Goal: Transaction & Acquisition: Book appointment/travel/reservation

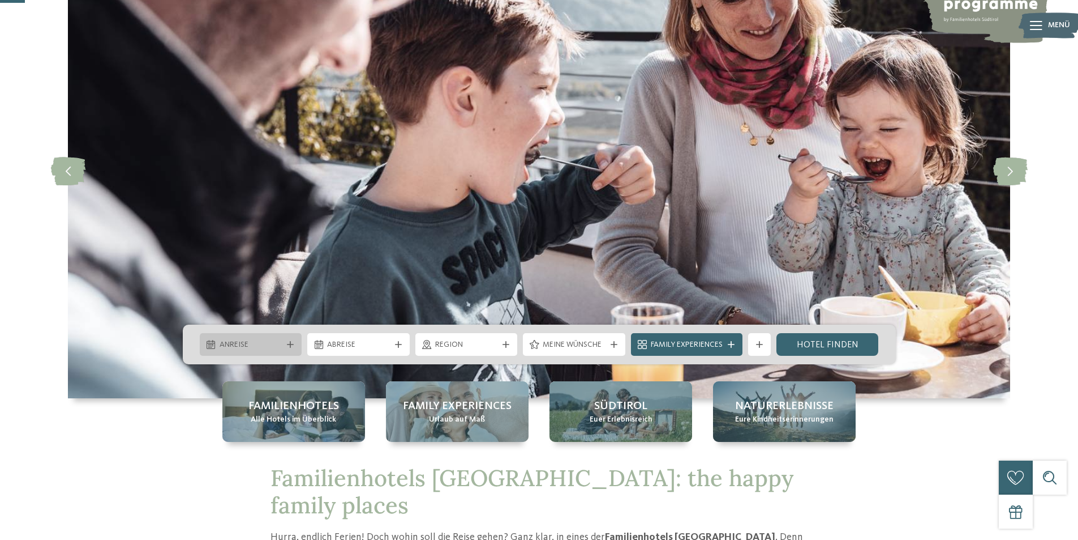
click at [252, 345] on span "Anreise" at bounding box center [251, 344] width 63 height 11
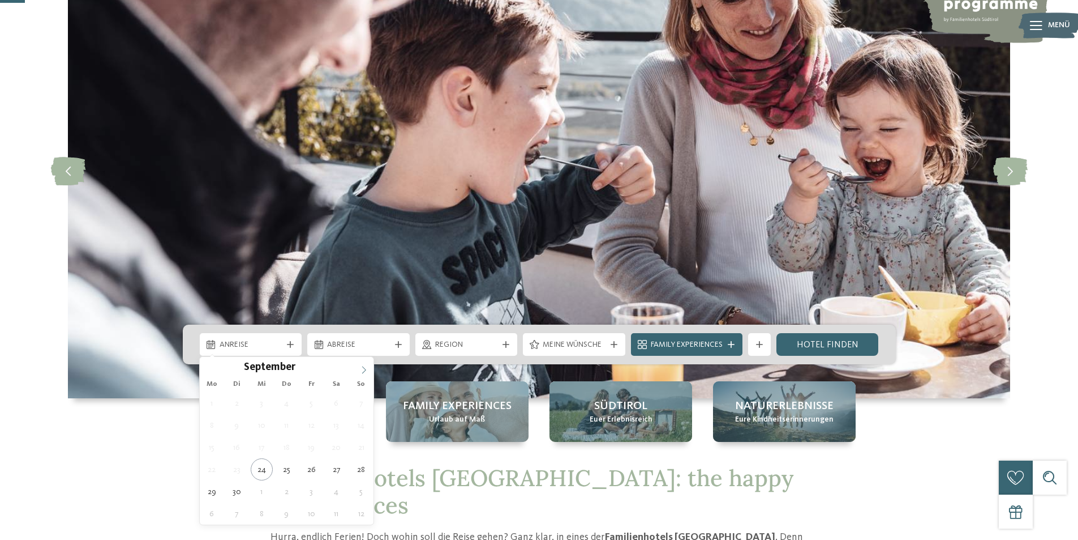
click at [367, 363] on span at bounding box center [363, 366] width 19 height 19
type input "****"
click at [367, 363] on span at bounding box center [363, 366] width 19 height 19
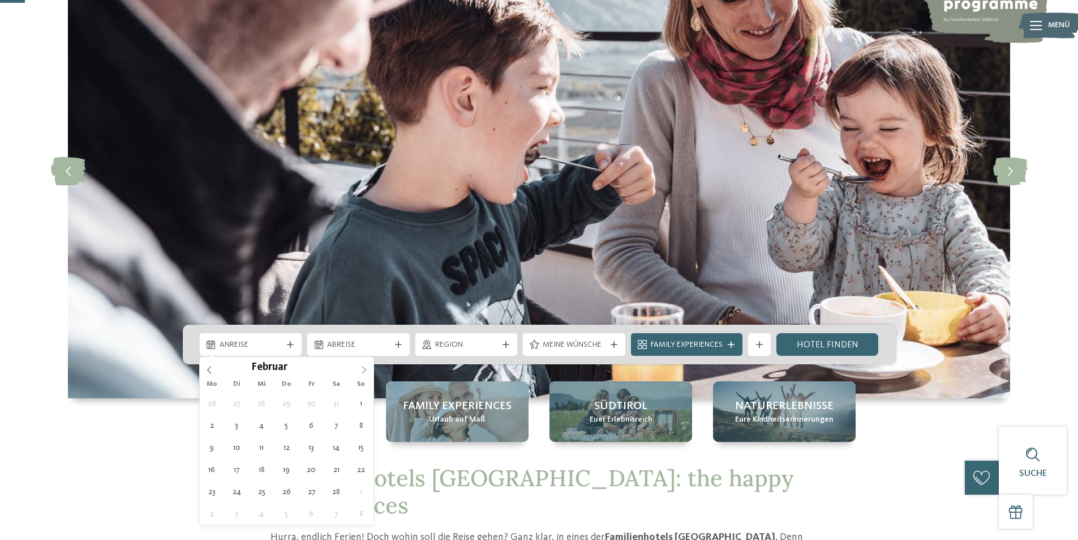
click at [367, 363] on span at bounding box center [363, 366] width 19 height 19
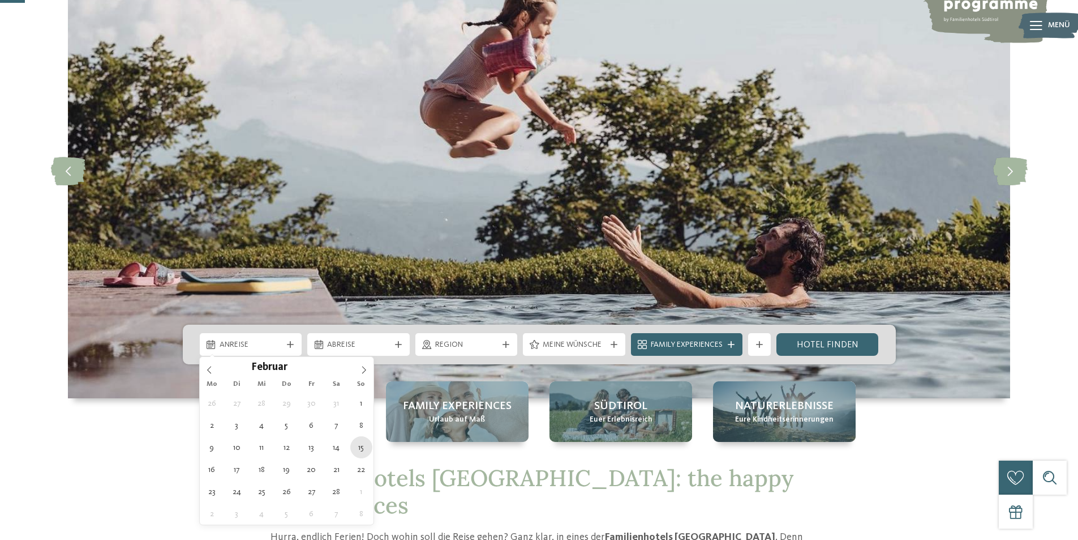
type div "15.02.2026"
type input "****"
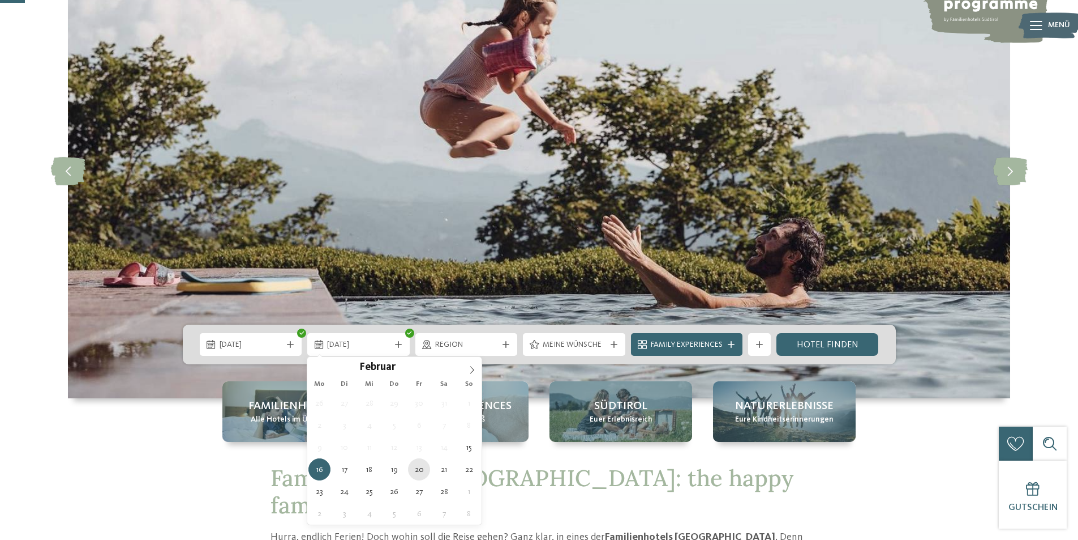
type div "20.02.2026"
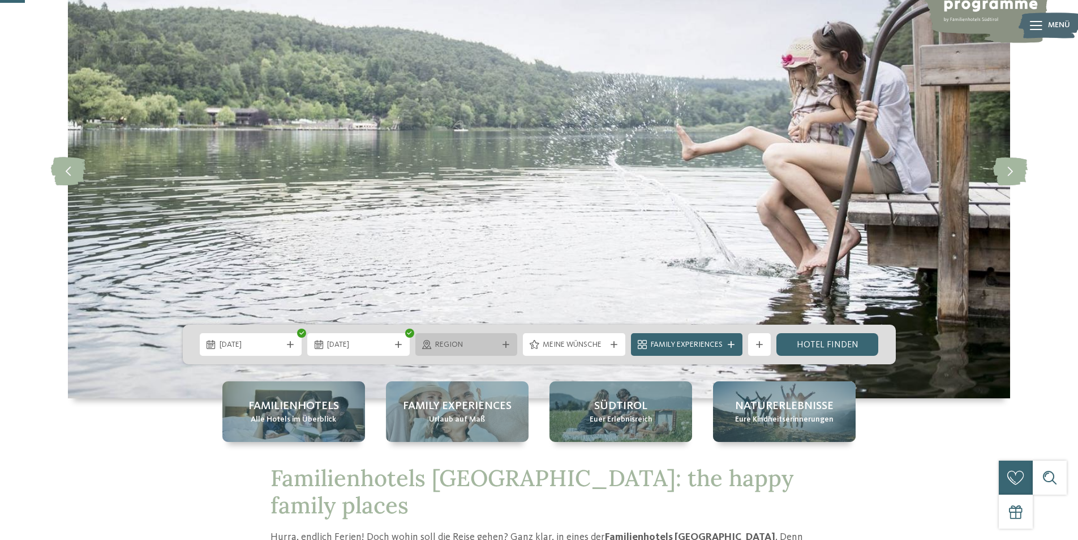
click at [494, 344] on span "Region" at bounding box center [466, 344] width 63 height 11
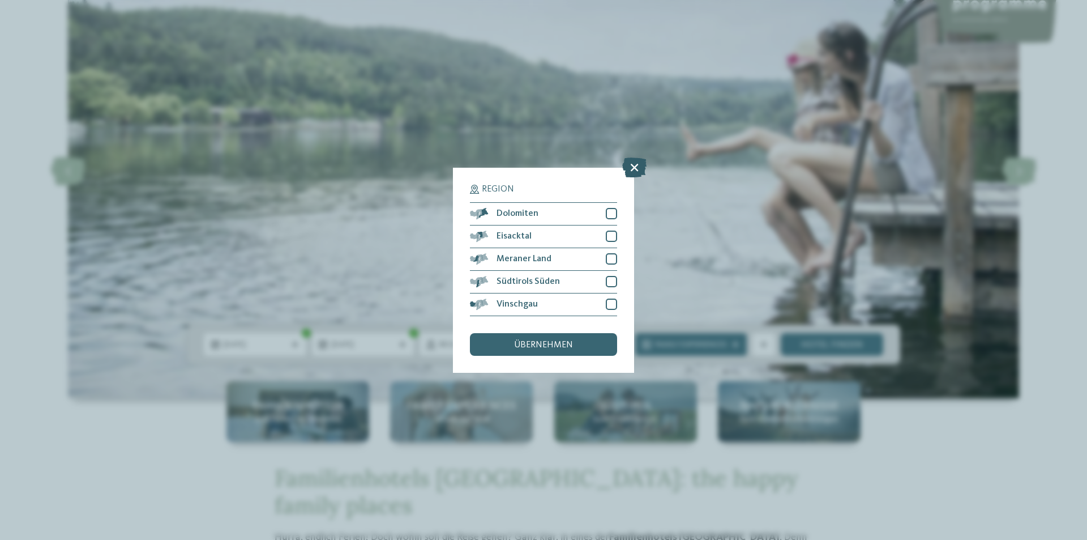
click at [634, 166] on icon at bounding box center [634, 167] width 24 height 20
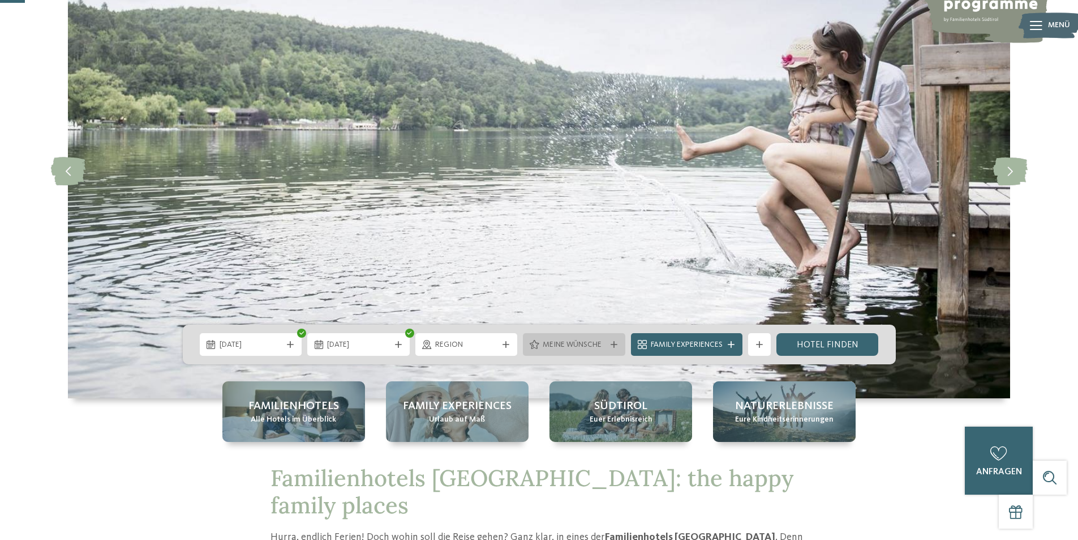
click at [554, 349] on span "Meine Wünsche" at bounding box center [574, 344] width 63 height 11
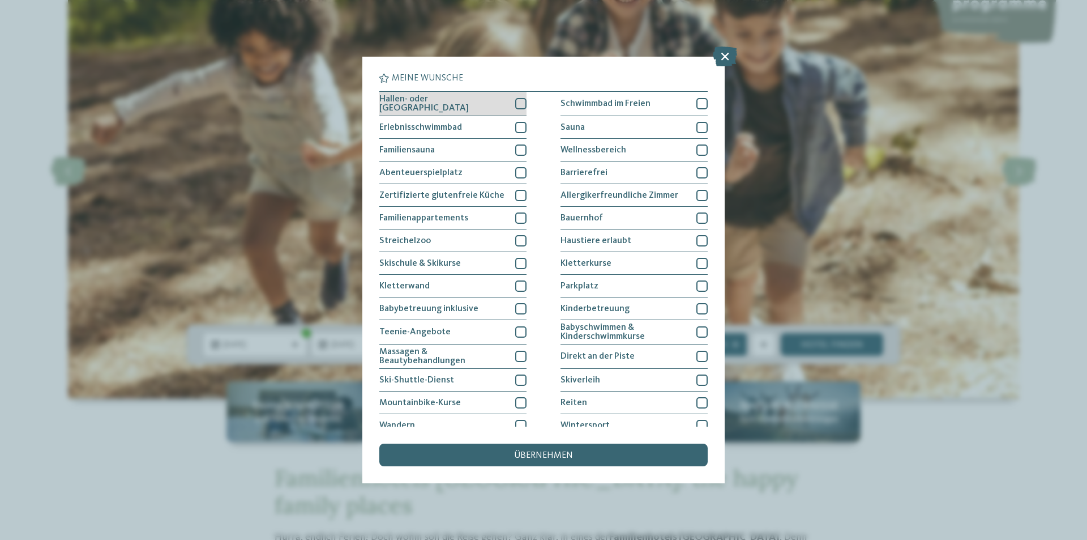
click at [414, 102] on span "Hallen- oder Schleusenbad" at bounding box center [442, 104] width 127 height 18
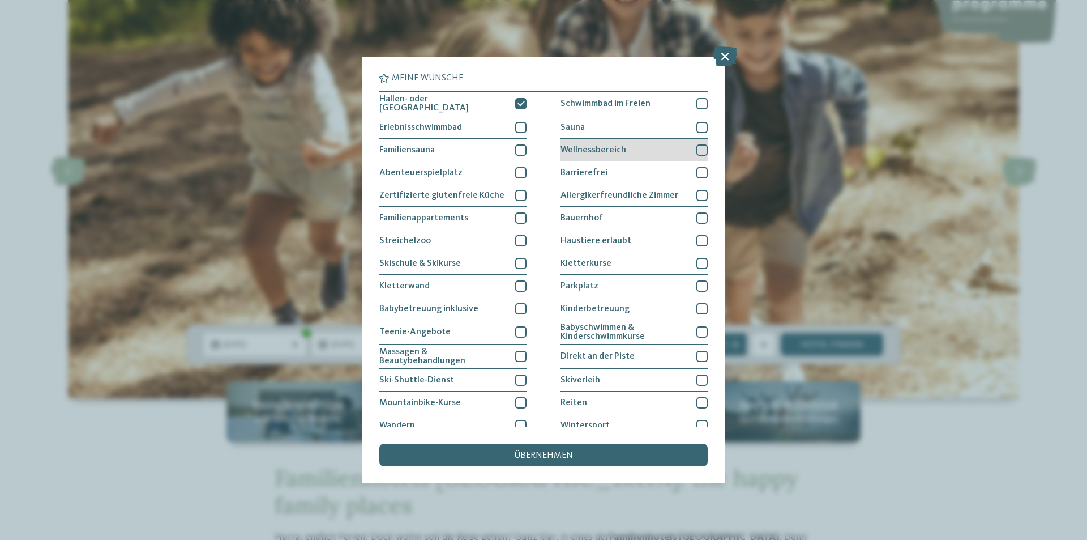
click at [583, 139] on div "Wellnessbereich" at bounding box center [633, 150] width 147 height 23
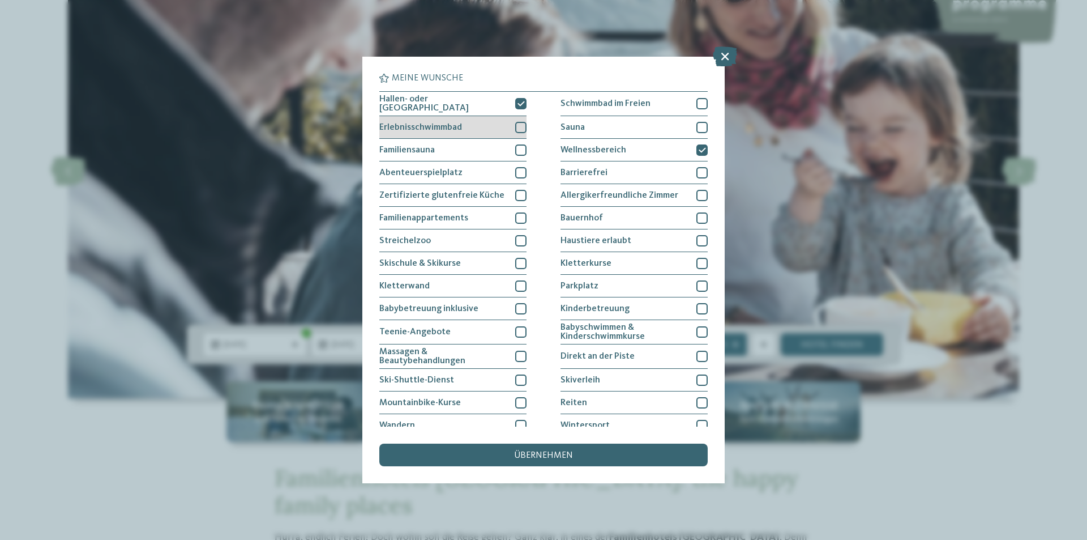
click at [453, 123] on span "Erlebnisschwimmbad" at bounding box center [420, 127] width 83 height 9
click at [531, 458] on span "übernehmen" at bounding box center [543, 455] width 59 height 9
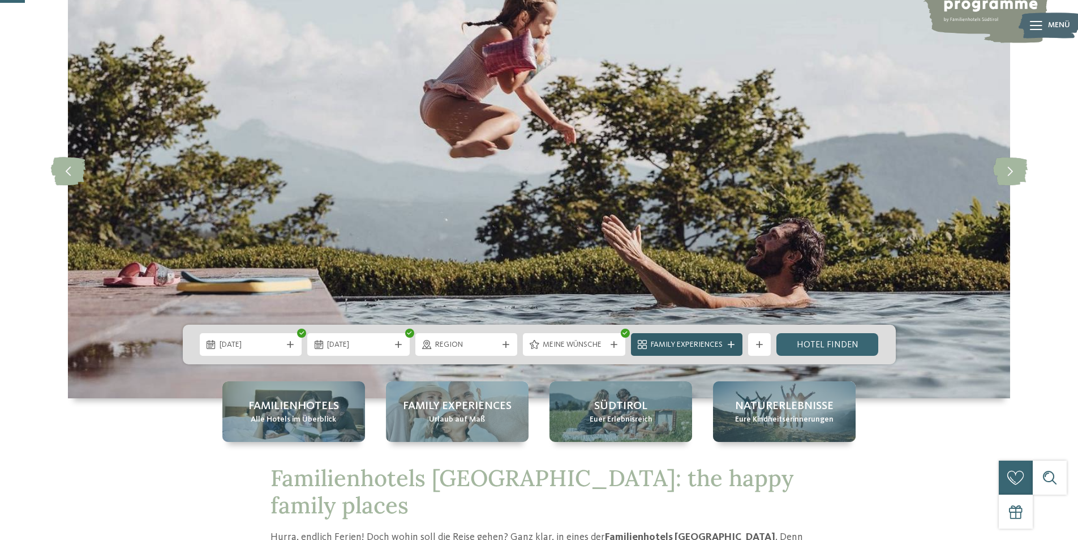
click at [692, 339] on div "Family Experiences" at bounding box center [687, 344] width 78 height 12
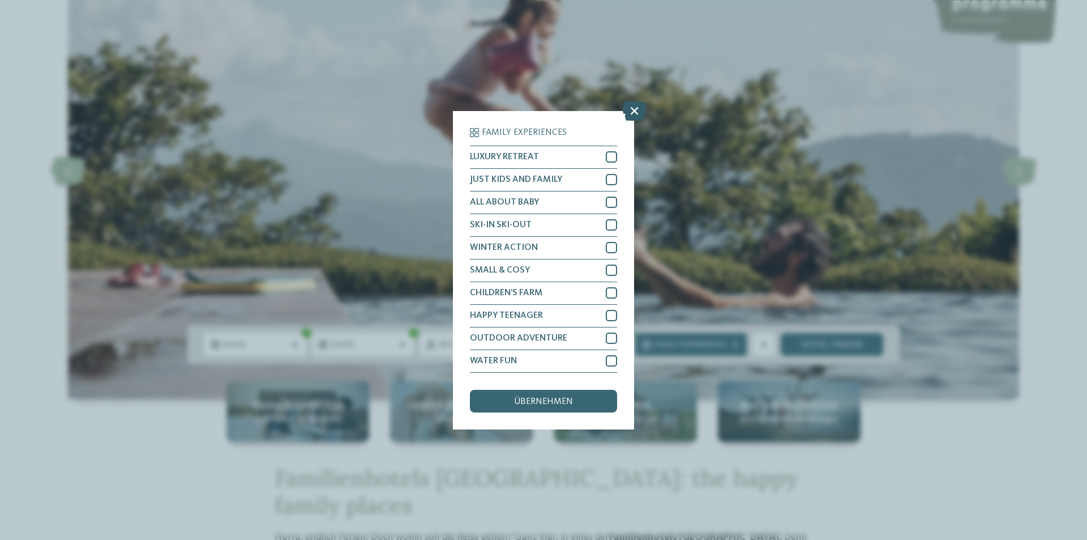
click at [632, 108] on icon at bounding box center [634, 110] width 24 height 20
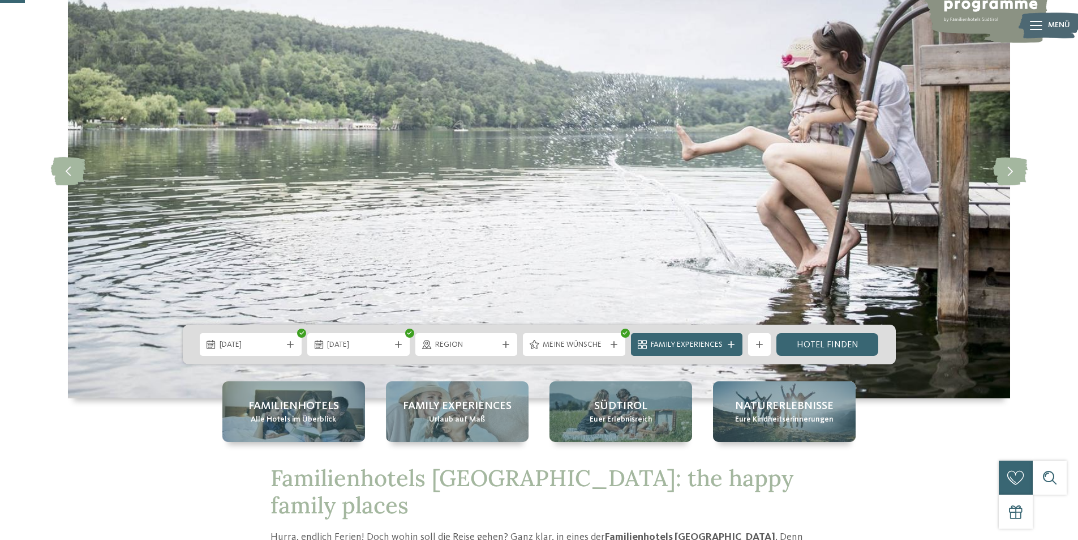
click at [595, 349] on span "Meine Wünsche" at bounding box center [574, 344] width 63 height 11
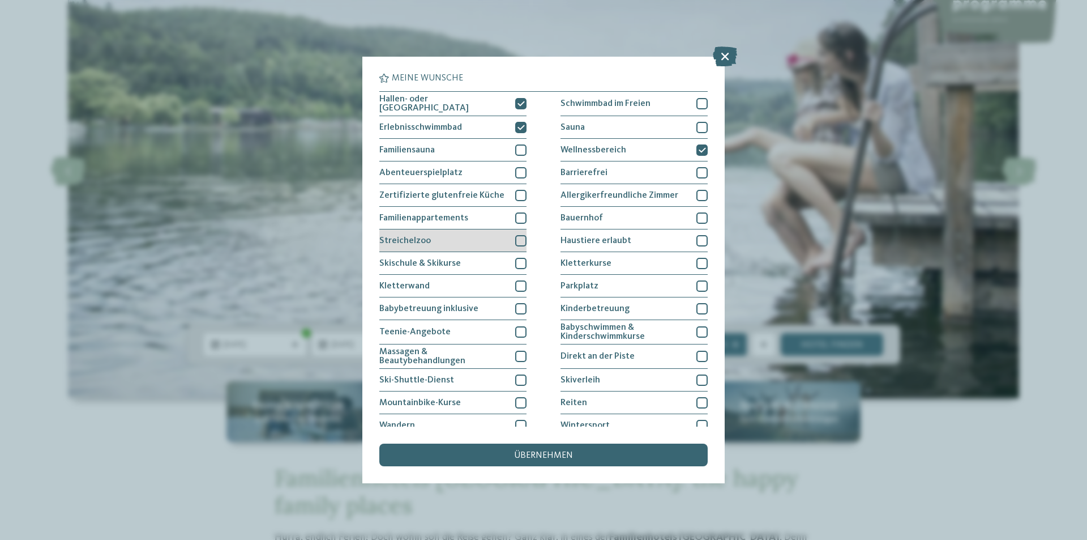
scroll to position [54, 0]
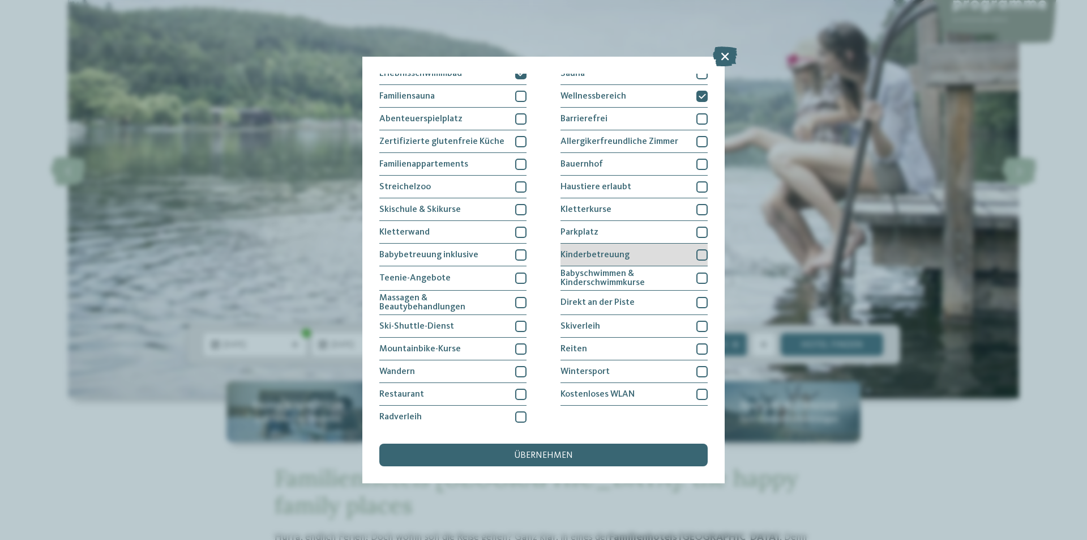
click at [622, 255] on span "Kinderbetreuung" at bounding box center [594, 254] width 69 height 9
click at [595, 441] on div "Meine Wünsche Hallen- oder Schleusenbad Schwimmbad im Freien Sauna" at bounding box center [543, 270] width 328 height 392
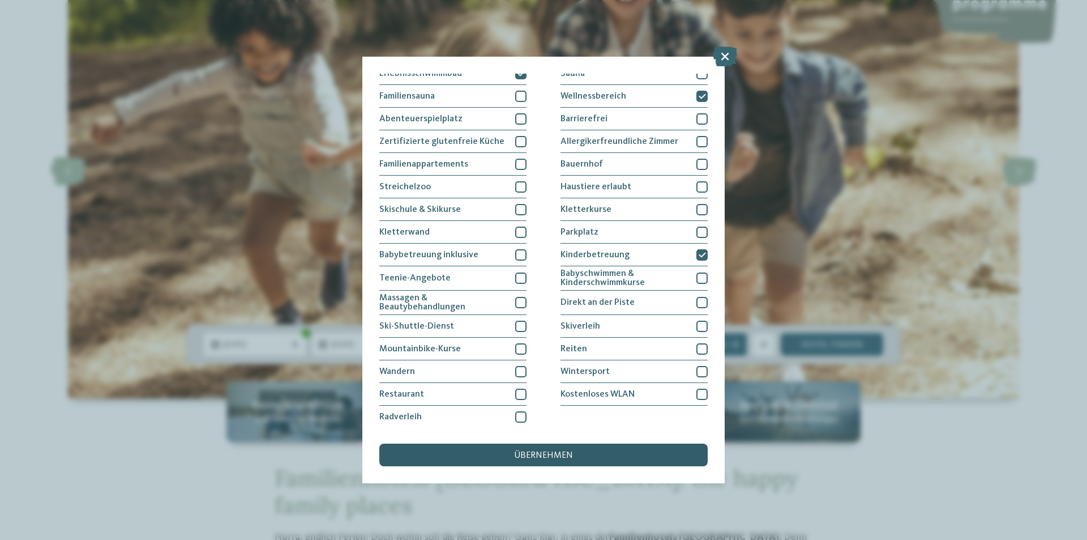
click at [620, 451] on div "übernehmen" at bounding box center [543, 454] width 328 height 23
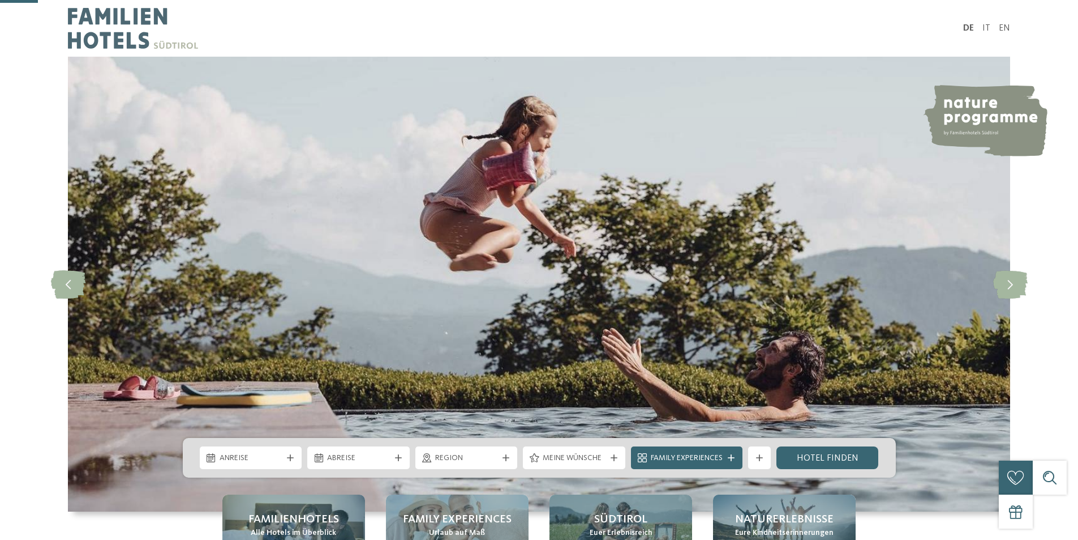
scroll to position [170, 0]
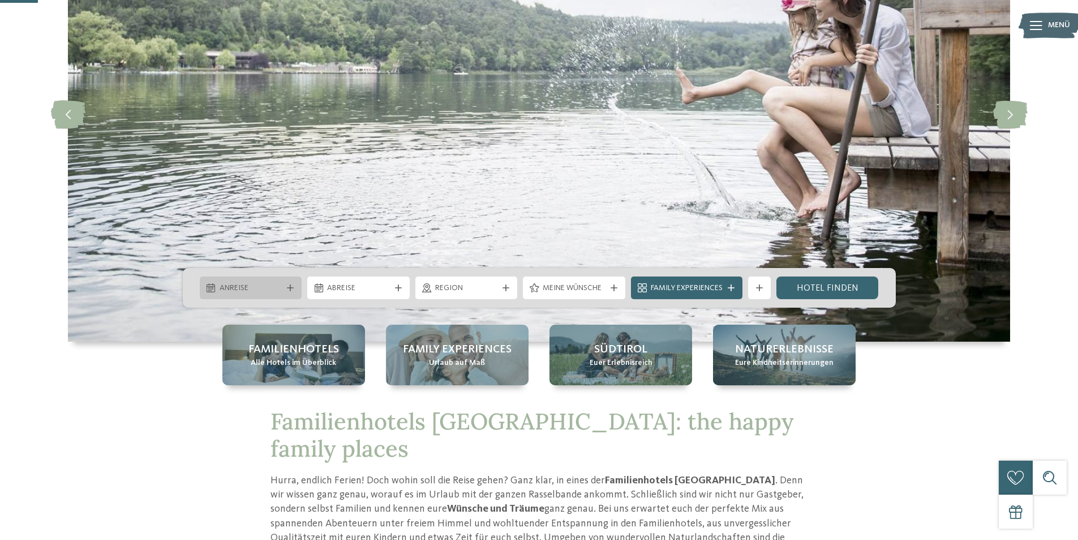
click at [241, 284] on span "Anreise" at bounding box center [251, 287] width 63 height 11
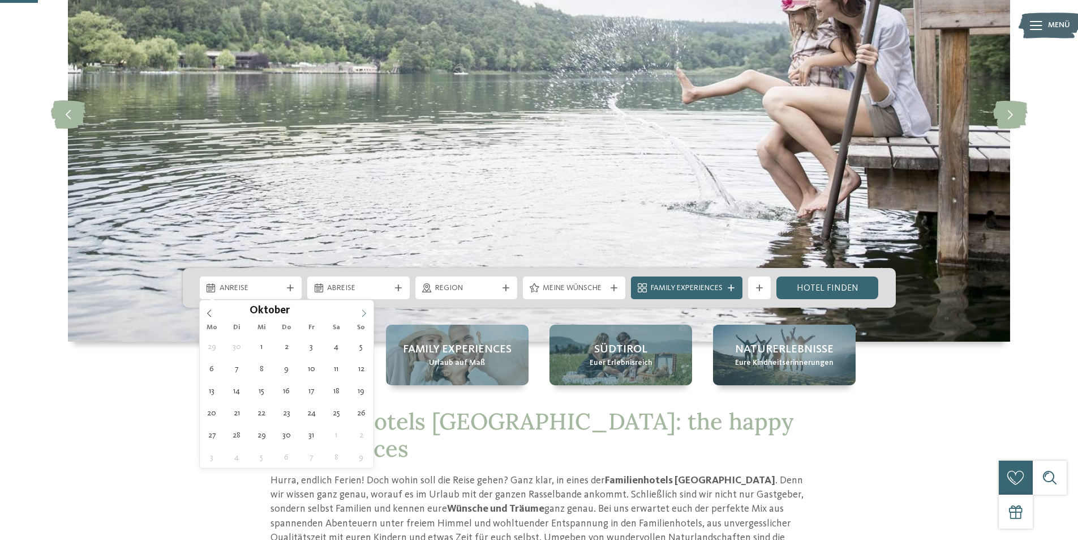
click at [361, 307] on span at bounding box center [363, 309] width 19 height 19
type input "****"
click at [361, 307] on span at bounding box center [363, 309] width 19 height 19
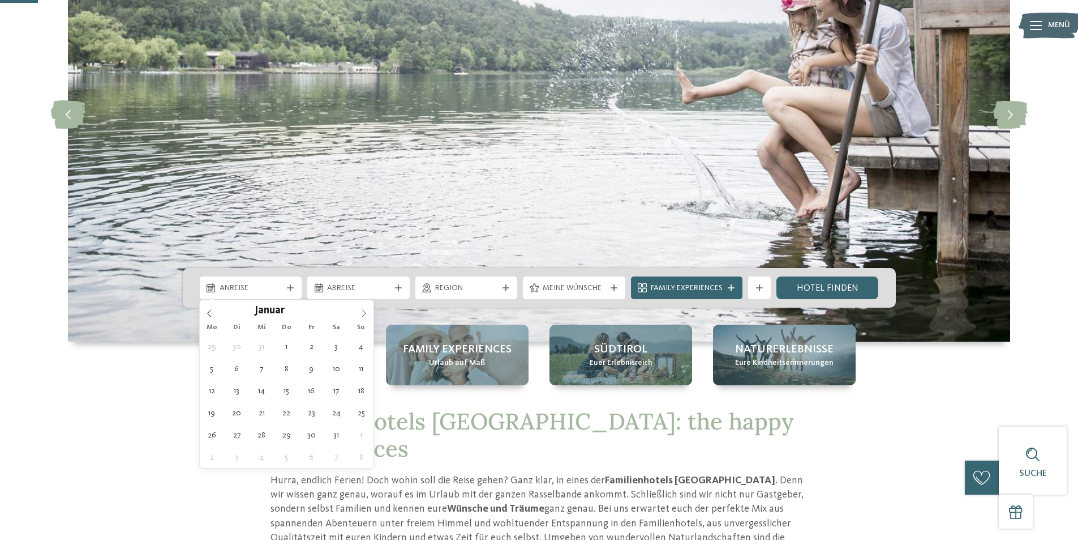
click at [361, 307] on span at bounding box center [363, 309] width 19 height 19
click at [211, 316] on icon at bounding box center [209, 312] width 4 height 7
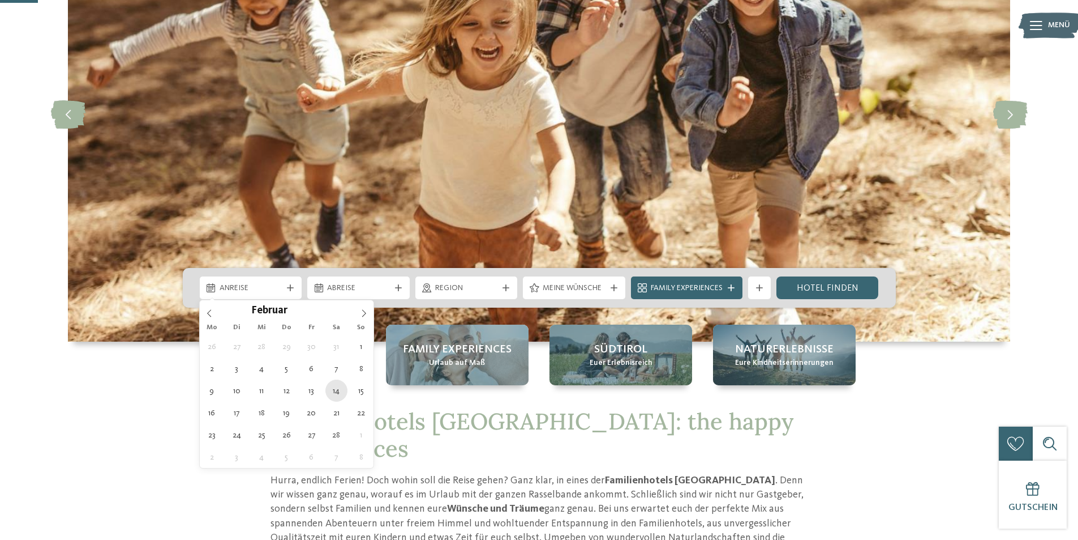
type div "14.02.2026"
type input "****"
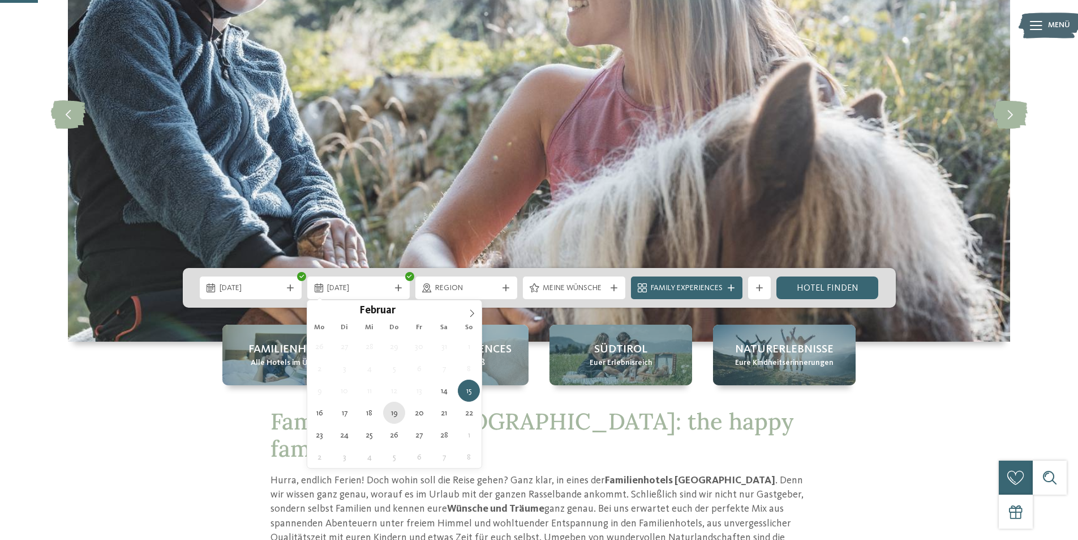
type div "19.02.2026"
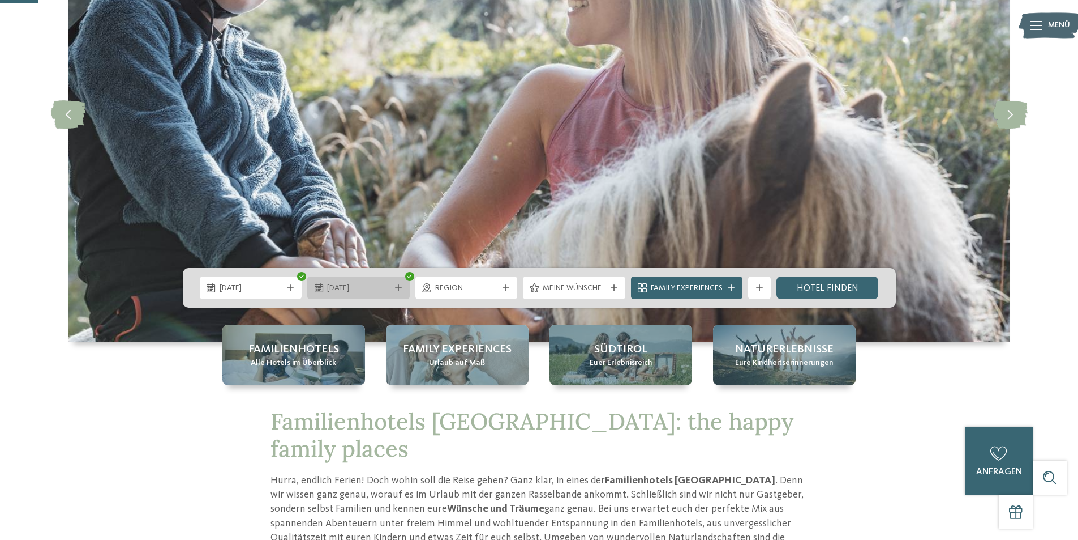
click at [337, 291] on span "19.02.2026" at bounding box center [358, 287] width 63 height 11
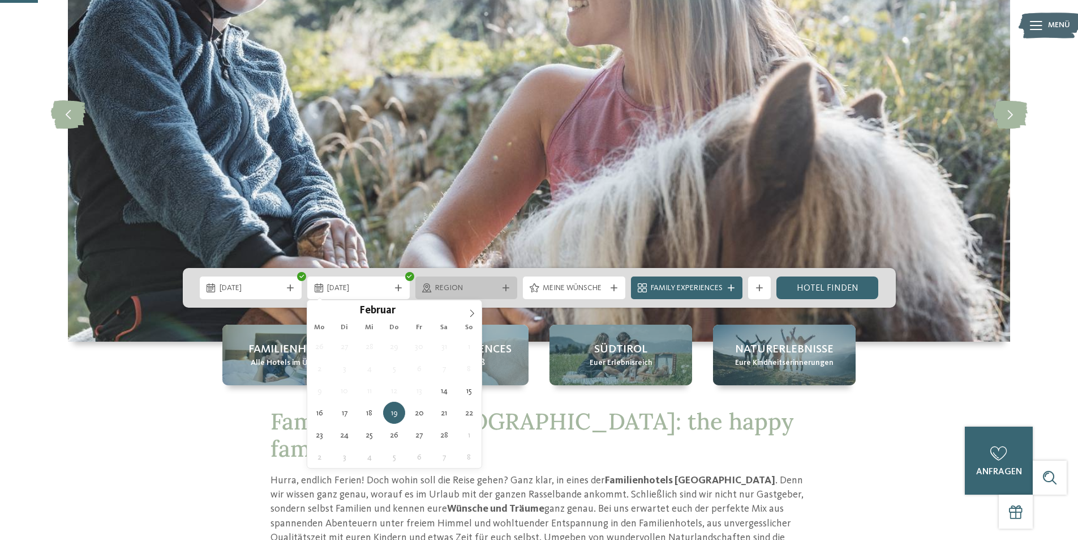
click at [469, 290] on span "Region" at bounding box center [466, 287] width 63 height 11
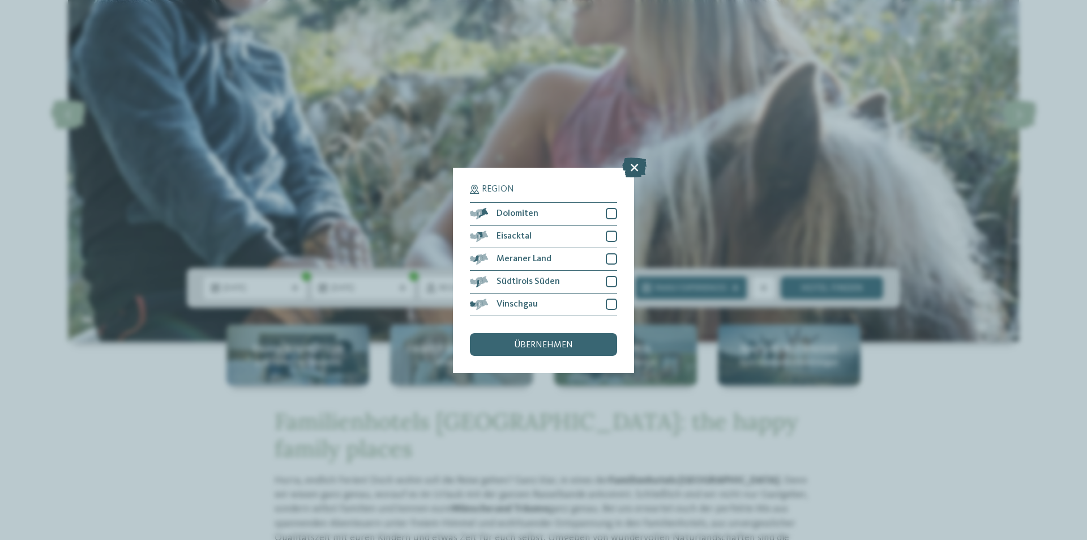
click at [633, 161] on icon at bounding box center [634, 167] width 24 height 20
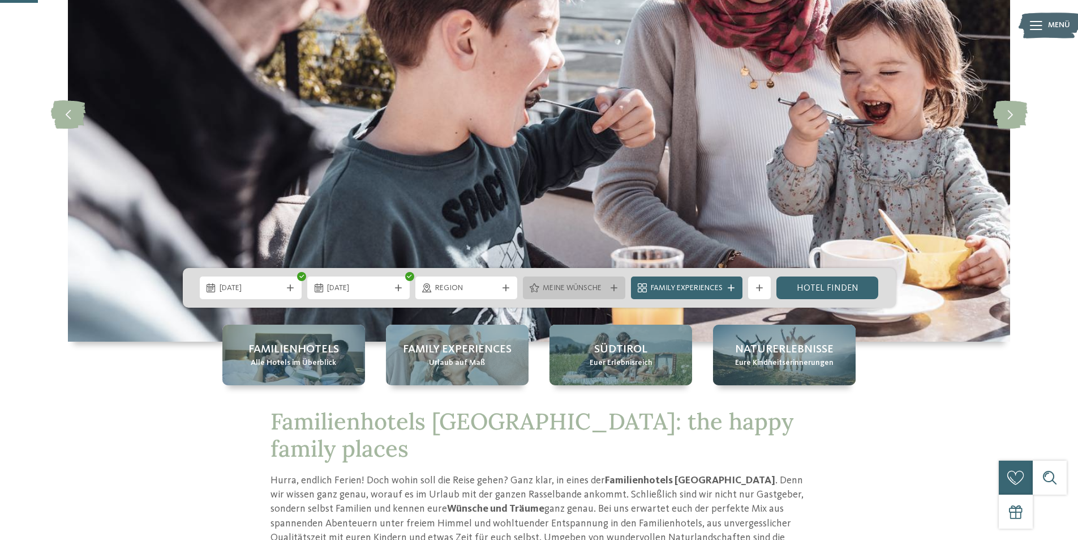
click at [568, 288] on span "Meine Wünsche" at bounding box center [574, 287] width 63 height 11
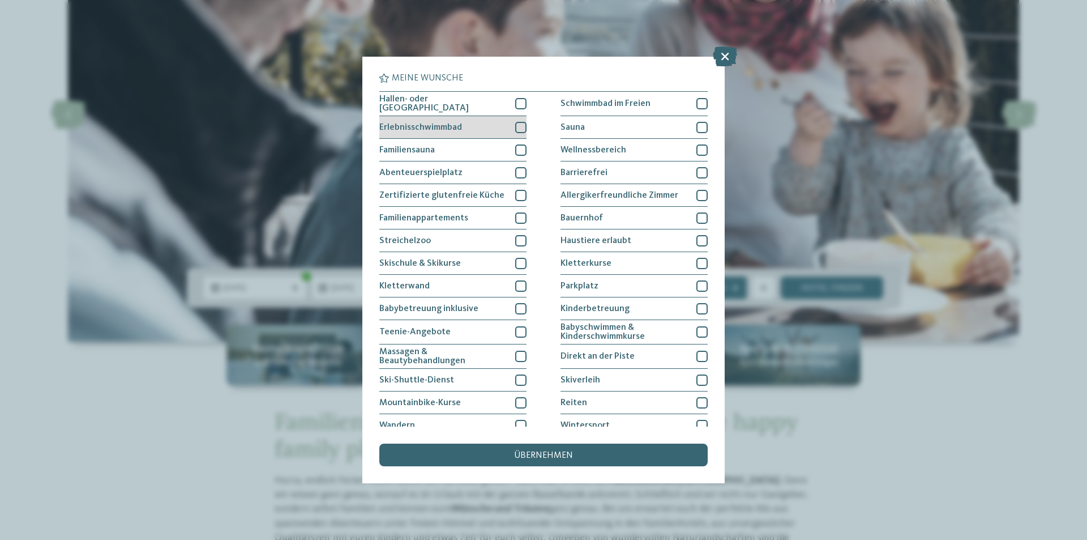
click at [409, 120] on div "Erlebnisschwimmbad" at bounding box center [452, 127] width 147 height 23
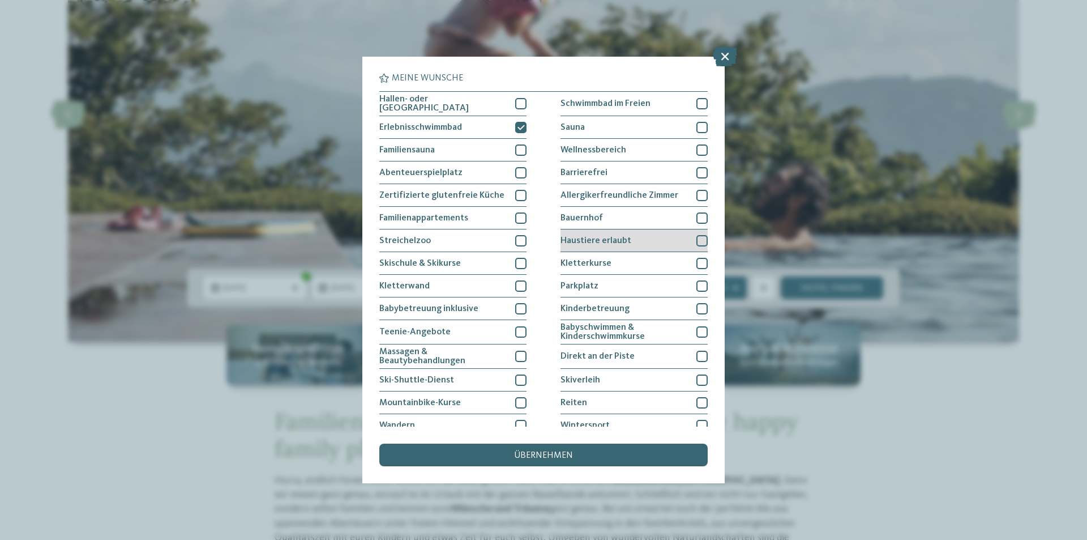
click at [589, 236] on span "Haustiere erlaubt" at bounding box center [595, 240] width 71 height 9
click at [519, 453] on span "übernehmen" at bounding box center [543, 455] width 59 height 9
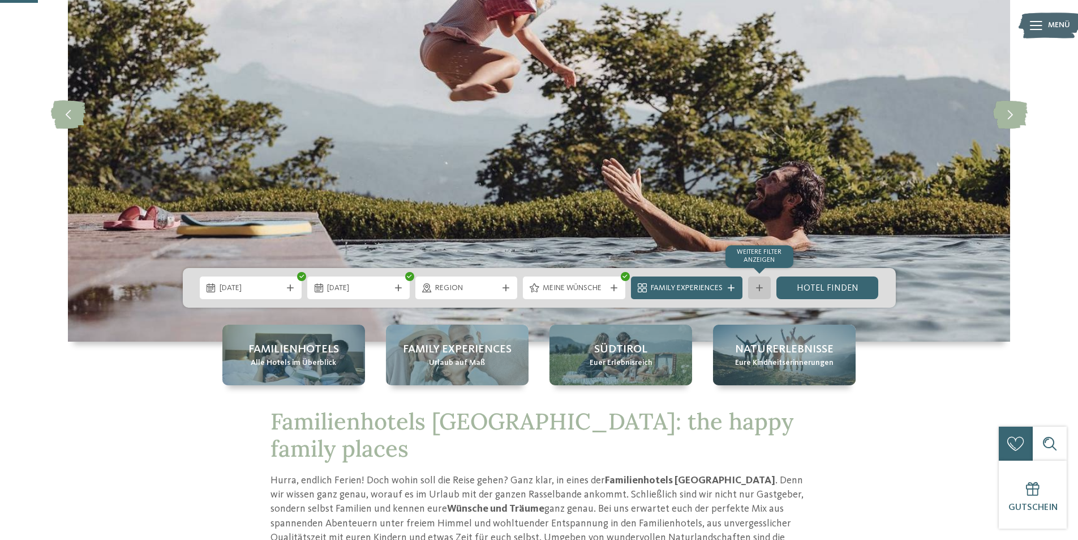
click at [765, 287] on div at bounding box center [759, 287] width 11 height 7
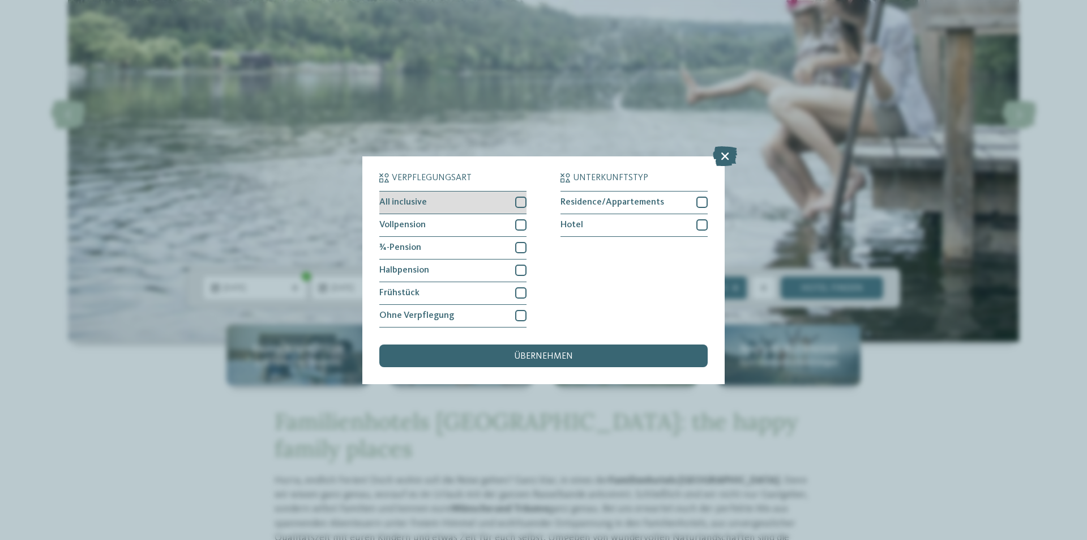
click at [414, 204] on span "All inclusive" at bounding box center [403, 202] width 48 height 9
click at [422, 228] on span "Vollpension" at bounding box center [402, 224] width 46 height 9
click at [434, 249] on div "¾-Pension" at bounding box center [452, 248] width 147 height 23
click at [426, 221] on div "Vollpension" at bounding box center [452, 225] width 147 height 23
click at [455, 242] on div "¾-Pension" at bounding box center [452, 248] width 147 height 23
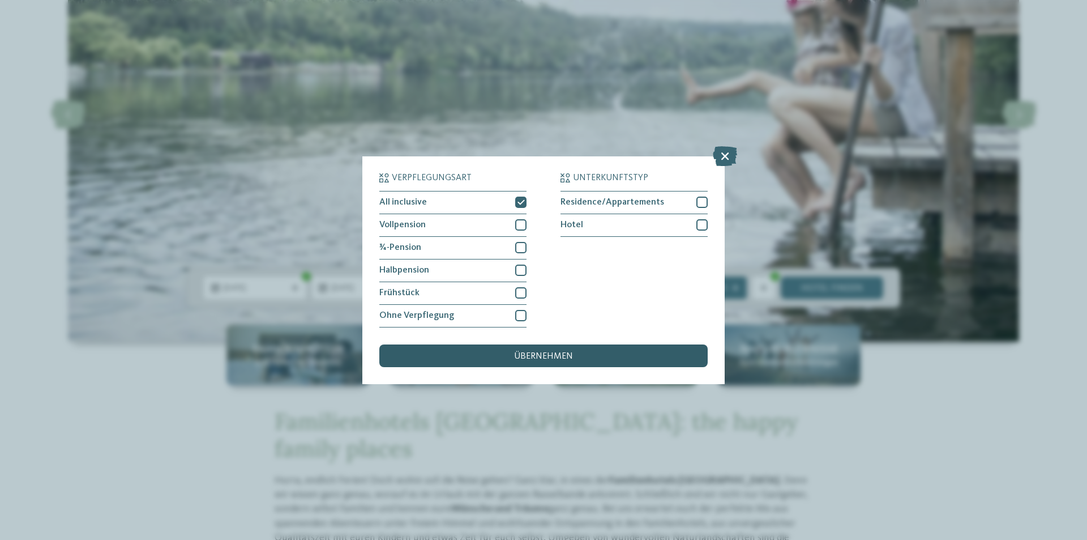
click at [525, 353] on span "übernehmen" at bounding box center [543, 356] width 59 height 9
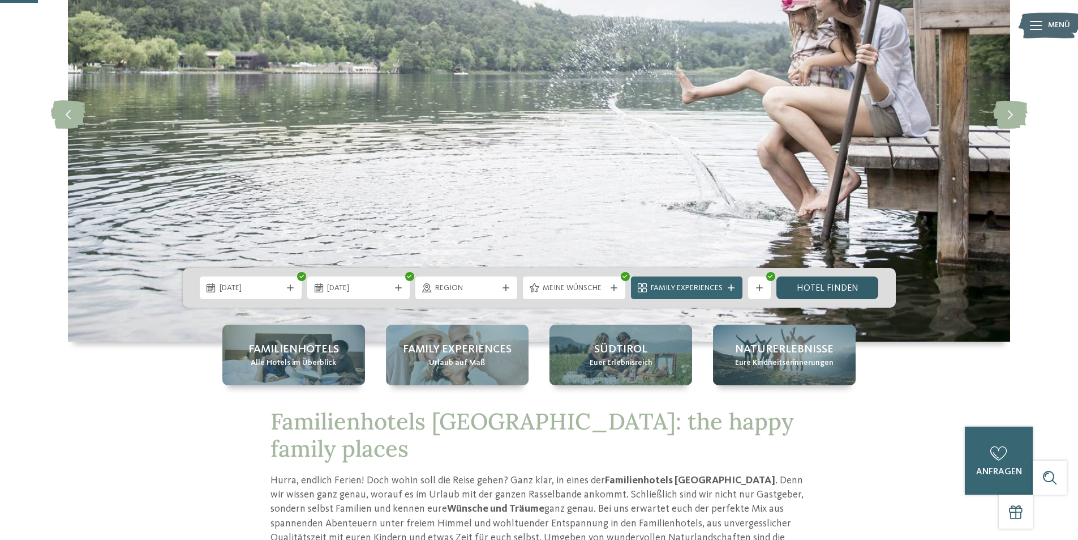
click at [837, 288] on link "Hotel finden" at bounding box center [828, 287] width 102 height 23
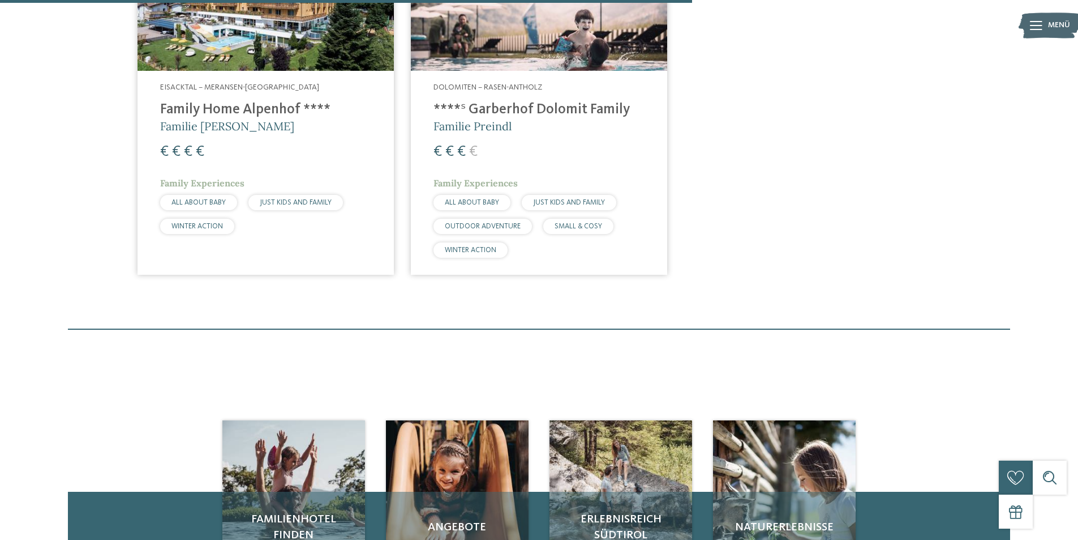
scroll to position [598, 0]
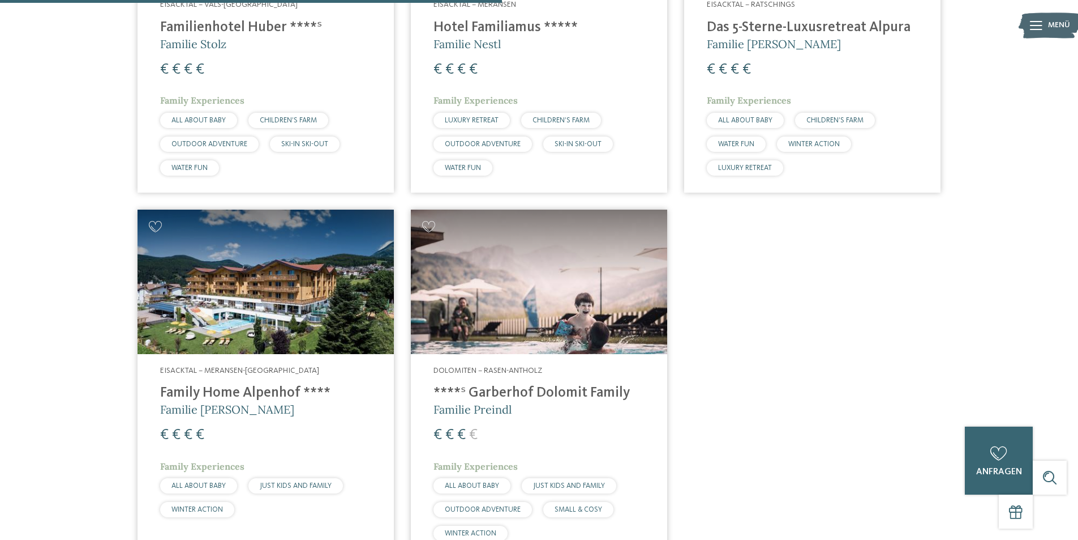
click at [754, 37] on span "Familie [PERSON_NAME]" at bounding box center [774, 44] width 134 height 14
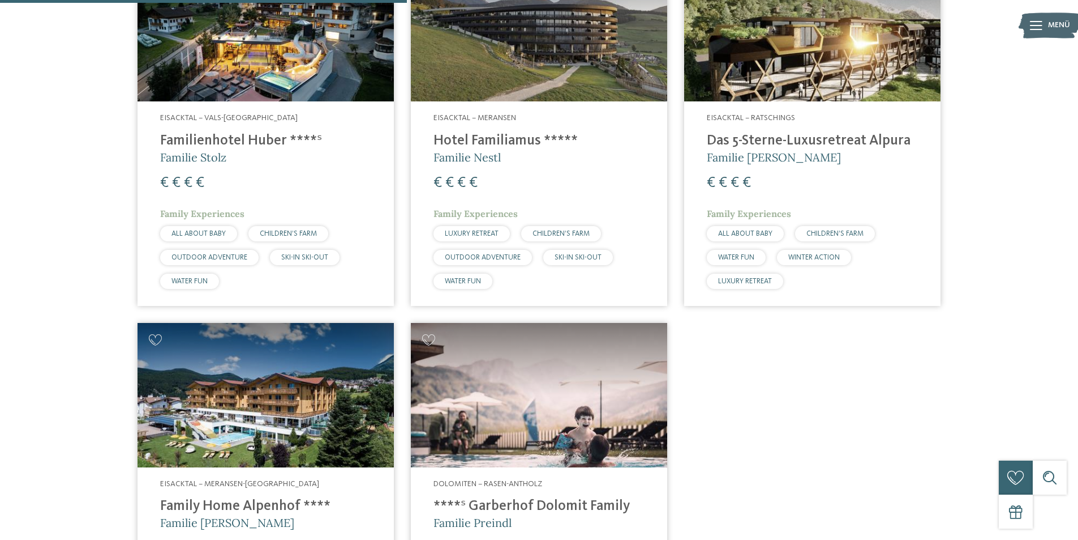
scroll to position [428, 0]
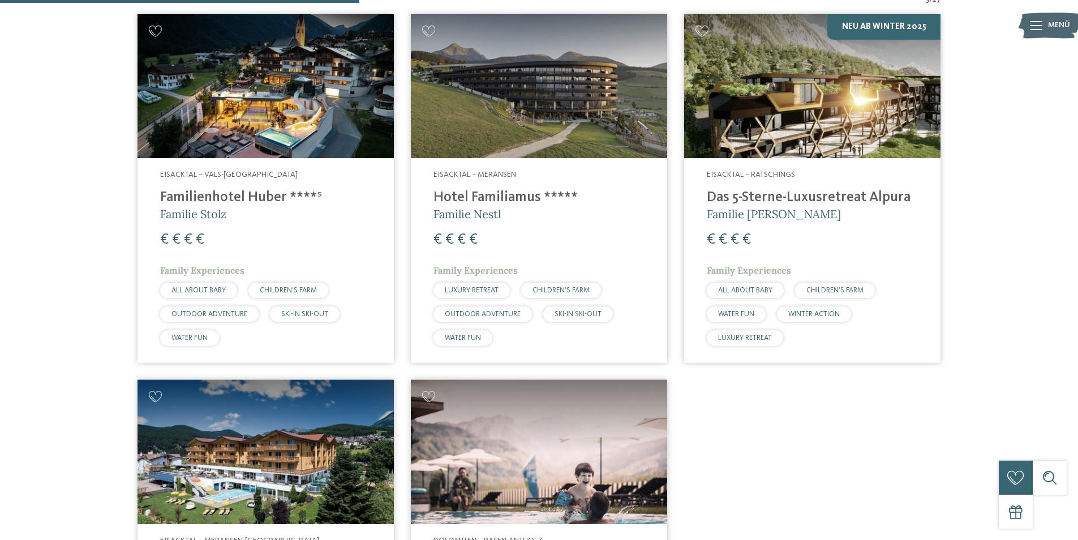
click at [196, 197] on h4 "Familienhotel Huber ****ˢ" at bounding box center [265, 197] width 211 height 17
click at [506, 113] on img at bounding box center [539, 86] width 256 height 144
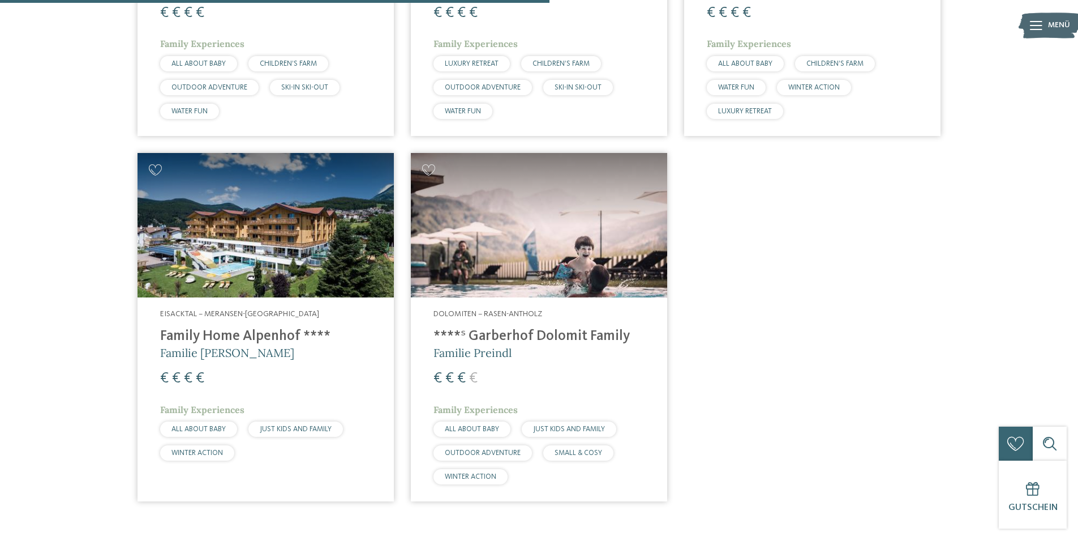
click at [503, 216] on img at bounding box center [539, 225] width 256 height 144
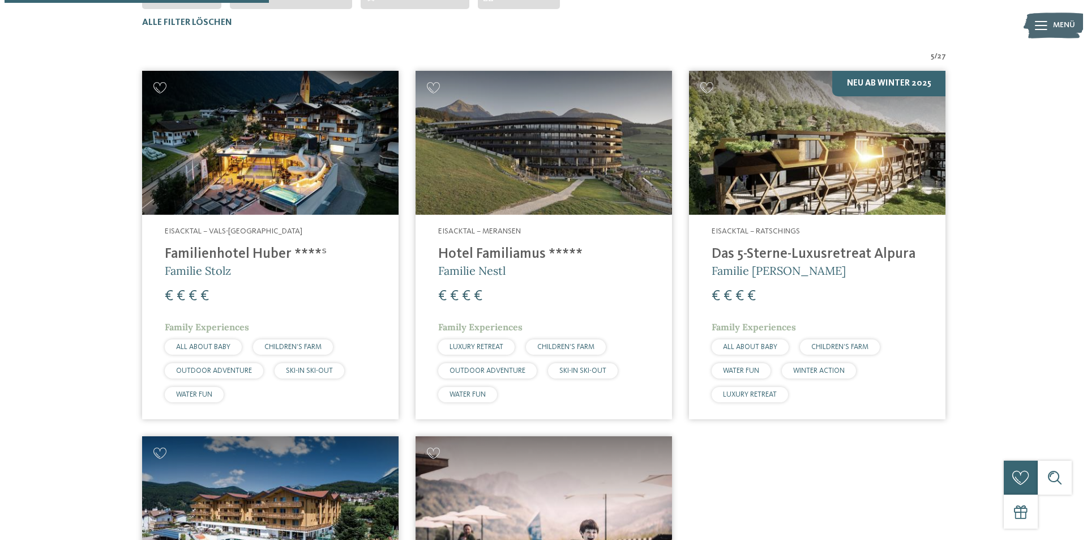
scroll to position [32, 0]
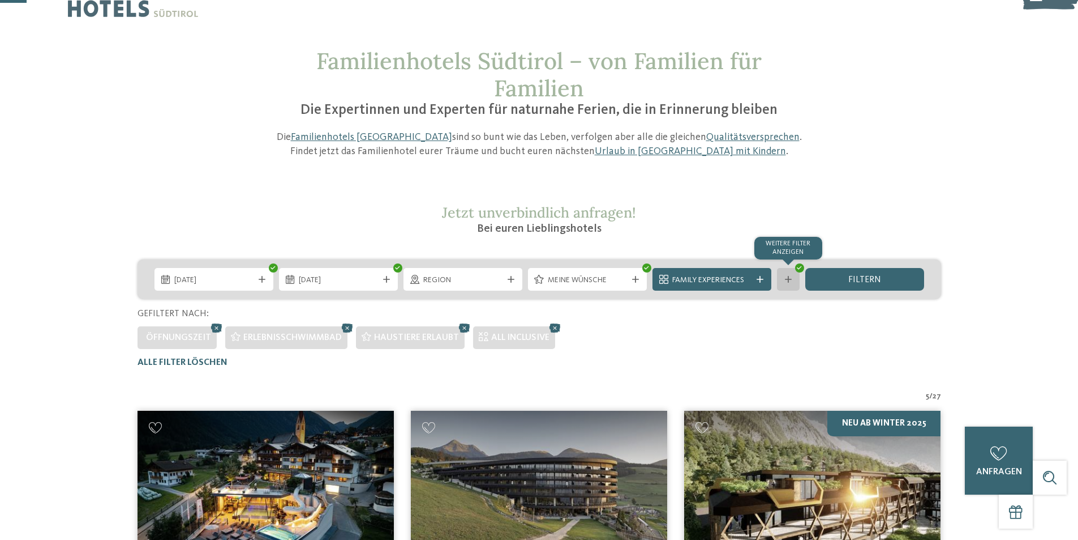
click at [786, 276] on icon at bounding box center [788, 279] width 7 height 7
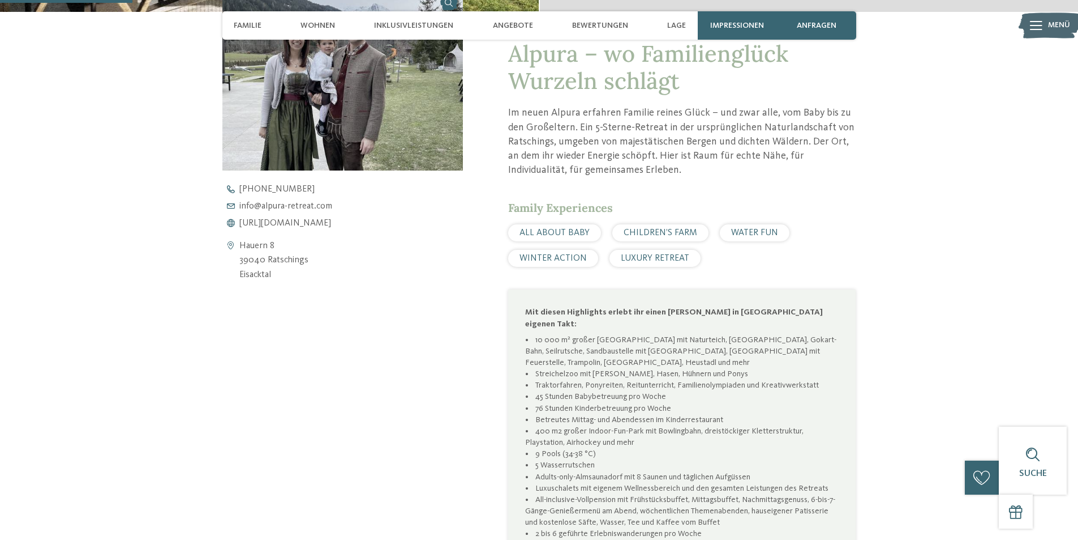
scroll to position [510, 0]
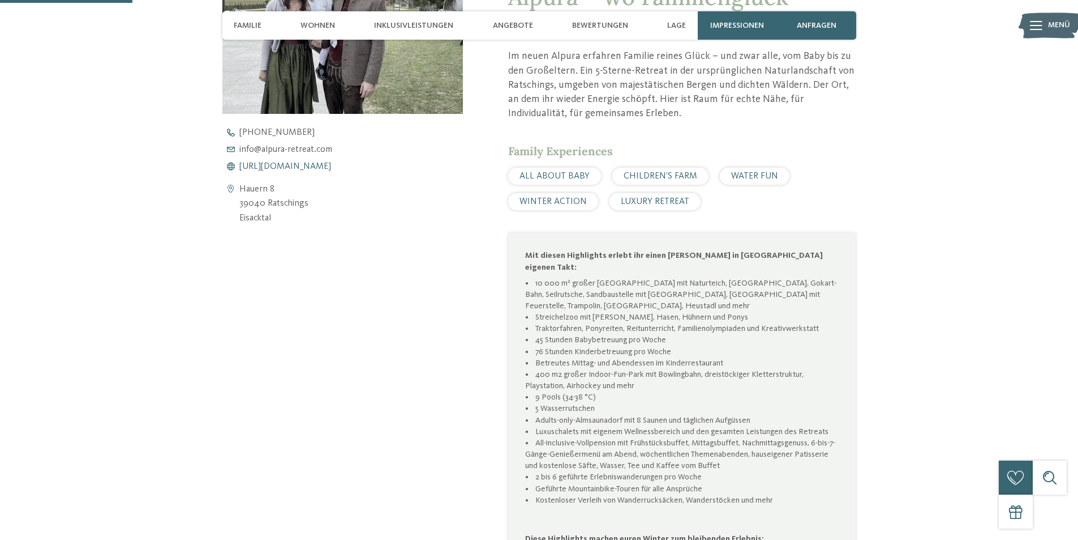
click at [293, 162] on span "https://www.alpura-retreat.com/" at bounding box center [285, 166] width 92 height 9
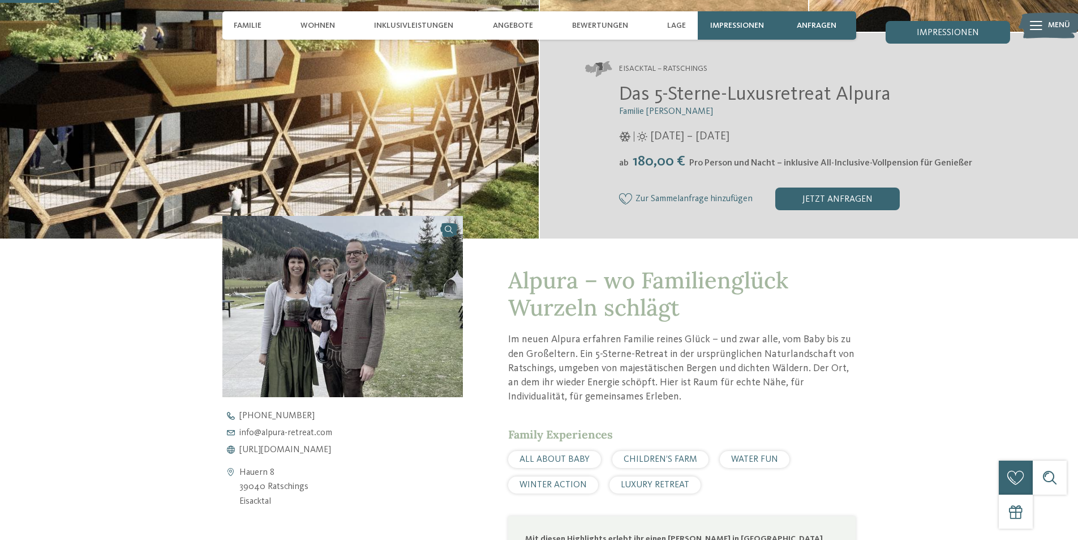
scroll to position [0, 0]
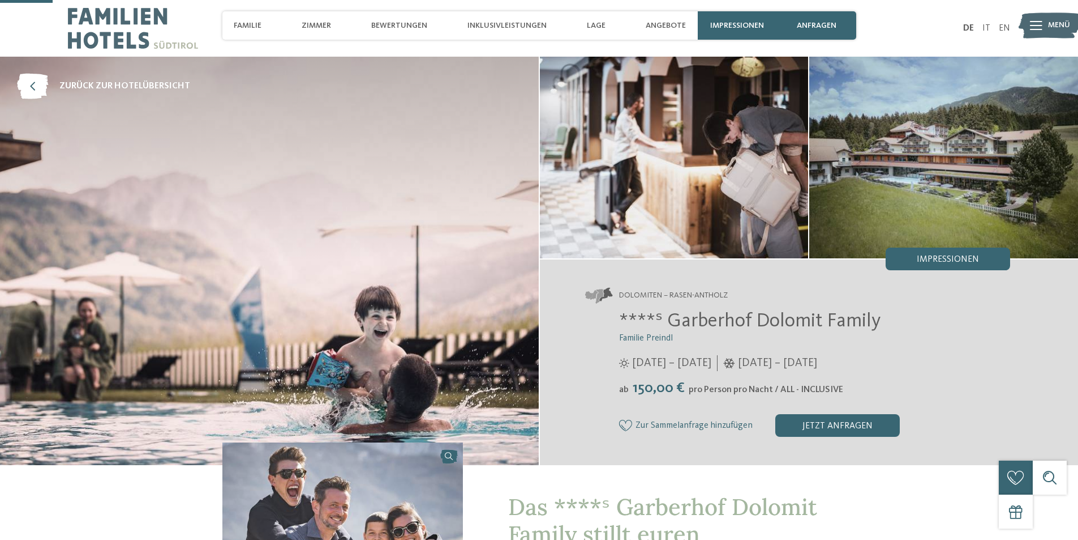
scroll to position [283, 0]
